Goal: Transaction & Acquisition: Purchase product/service

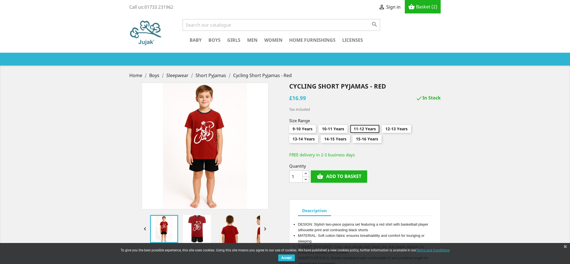
click at [425, 9] on span "Basket" at bounding box center [423, 7] width 14 height 6
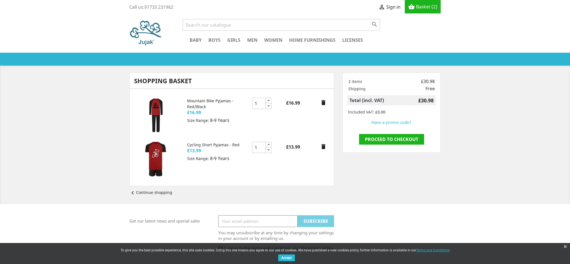
click at [312, 62] on span "12,964 verified reviews" at bounding box center [306, 60] width 52 height 6
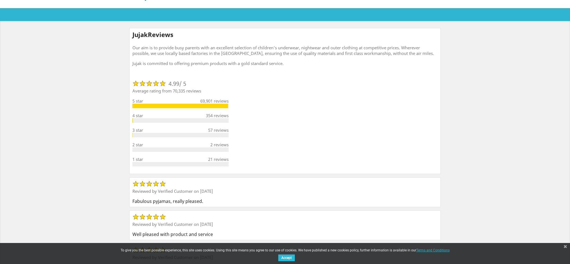
scroll to position [48, 0]
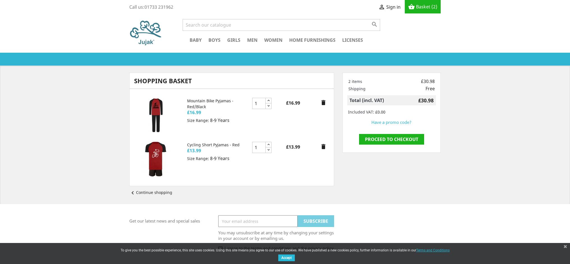
click at [382, 140] on link "Proceed to checkout" at bounding box center [391, 139] width 65 height 11
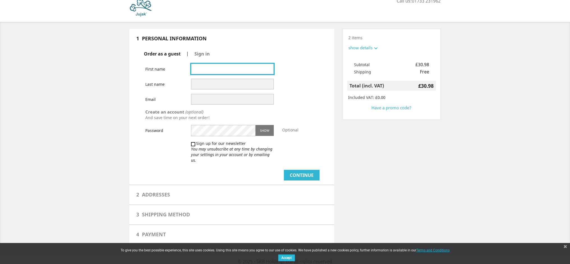
scroll to position [6, 0]
type input "[PERSON_NAME]"
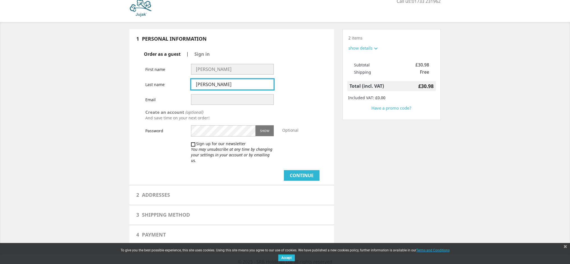
type input "[PERSON_NAME]"
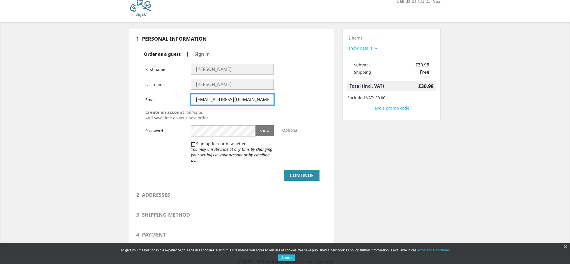
type input "[EMAIL_ADDRESS][DOMAIN_NAME]"
click at [298, 173] on button "Continue" at bounding box center [302, 175] width 36 height 11
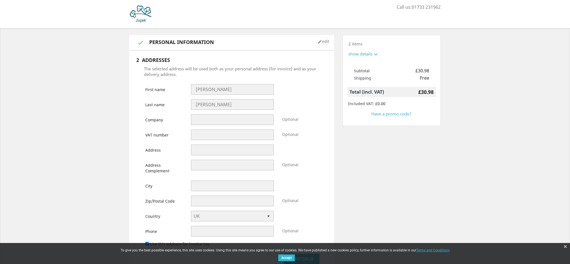
select select "246"
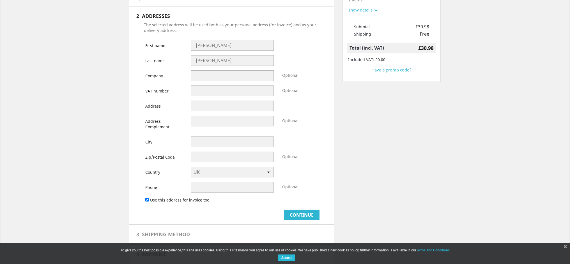
scroll to position [45, 0]
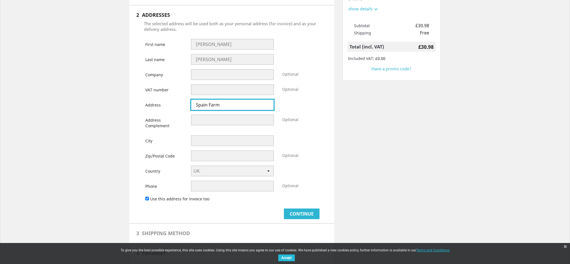
type input "Spain Farm"
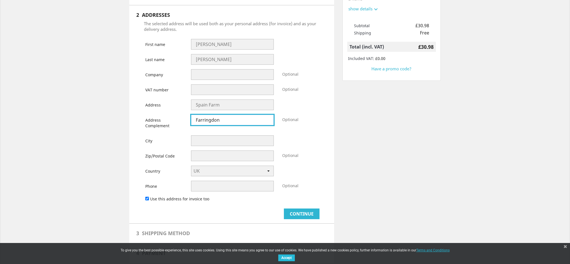
type input "Farringdon"
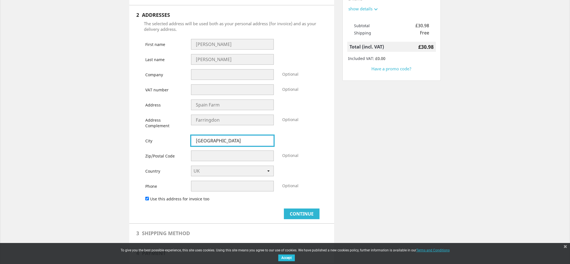
type input "[GEOGRAPHIC_DATA]"
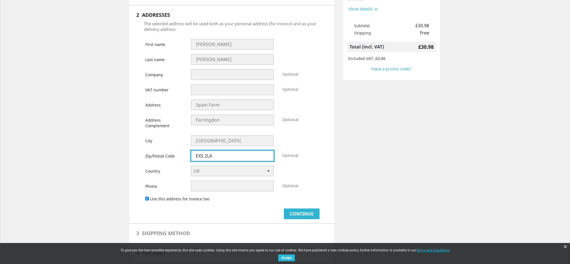
type input "EX5 2LA"
click at [321, 143] on div "City Exeter" at bounding box center [232, 140] width 182 height 11
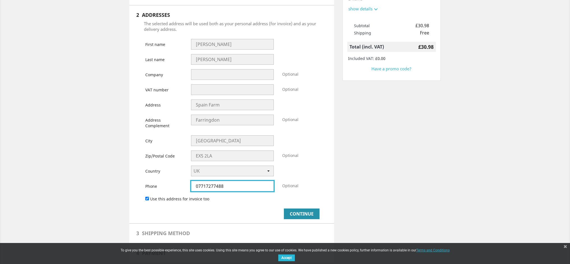
type input "07717277488"
click at [300, 219] on button "Continue" at bounding box center [302, 214] width 36 height 11
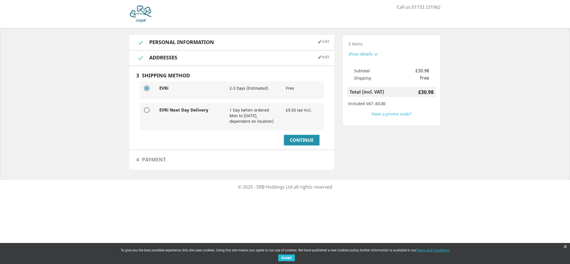
click at [292, 142] on button "Continue" at bounding box center [302, 140] width 36 height 11
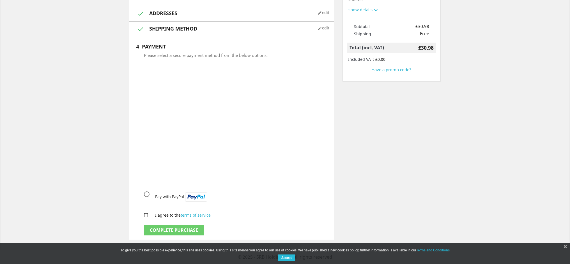
scroll to position [44, 0]
click at [147, 196] on input "Pay with PayPal" at bounding box center [147, 195] width 6 height 6
radio input "true"
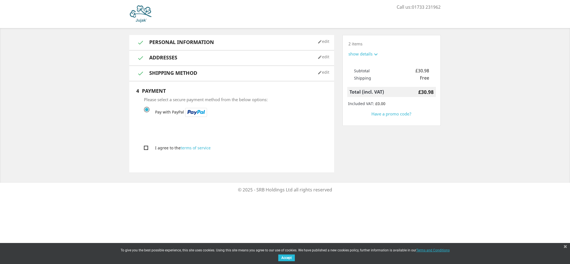
click at [145, 148] on input "I agree to the terms of service" at bounding box center [146, 148] width 4 height 4
checkbox input "true"
